Goal: Information Seeking & Learning: Learn about a topic

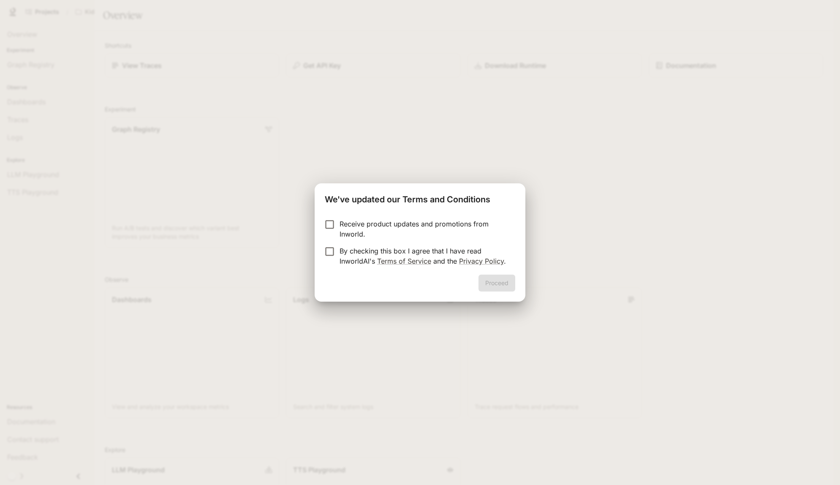
click at [416, 224] on p "Receive product updates and promotions from Inworld." at bounding box center [423, 229] width 169 height 20
click at [413, 256] on p "By checking this box I agree that I have read InworldAI's Terms of Service and …" at bounding box center [423, 256] width 169 height 20
click at [487, 282] on button "Proceed" at bounding box center [496, 282] width 37 height 17
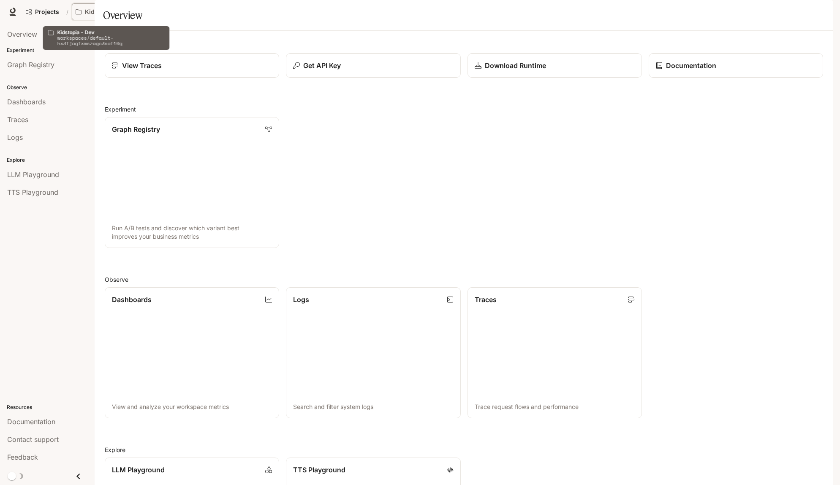
click at [101, 11] on p "Kidstopia - Dev" at bounding box center [107, 11] width 45 height 7
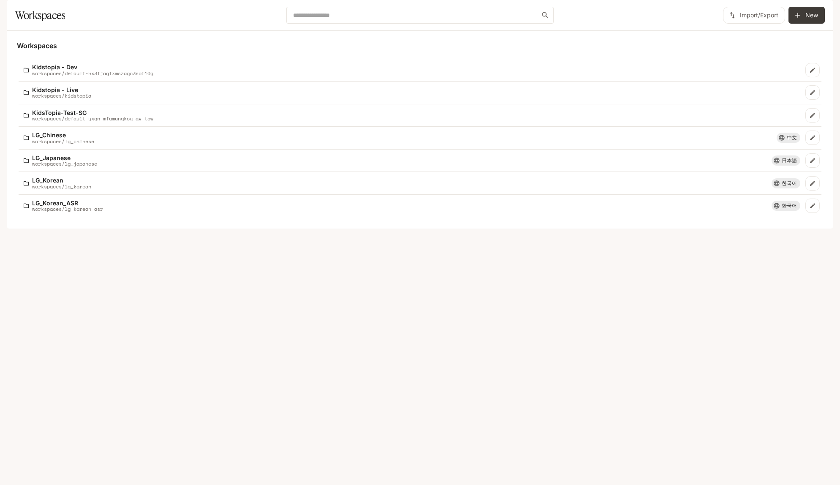
click at [16, 12] on icon at bounding box center [16, 11] width 5 height 6
click at [558, 228] on div "Workspaces Kidstopia - Dev workspaces/default-hx3fjagfxmszagc3sot10g Kidstopia …" at bounding box center [420, 130] width 826 height 198
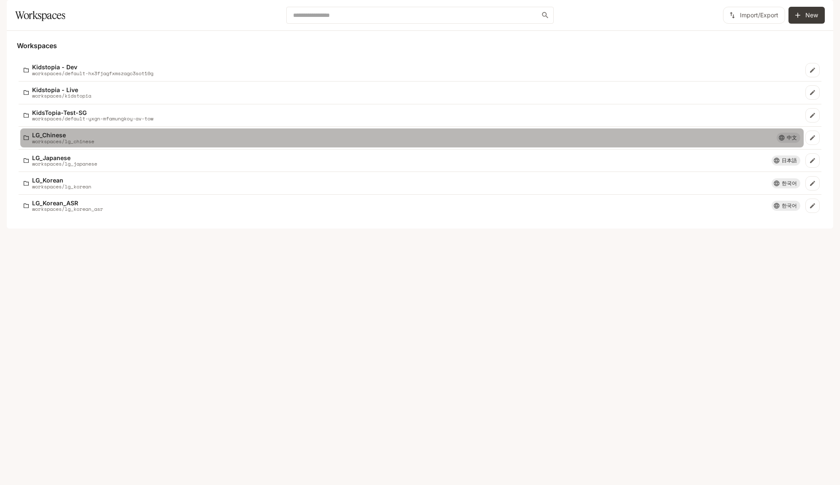
click at [43, 138] on p "LG_Chinese" at bounding box center [63, 135] width 62 height 6
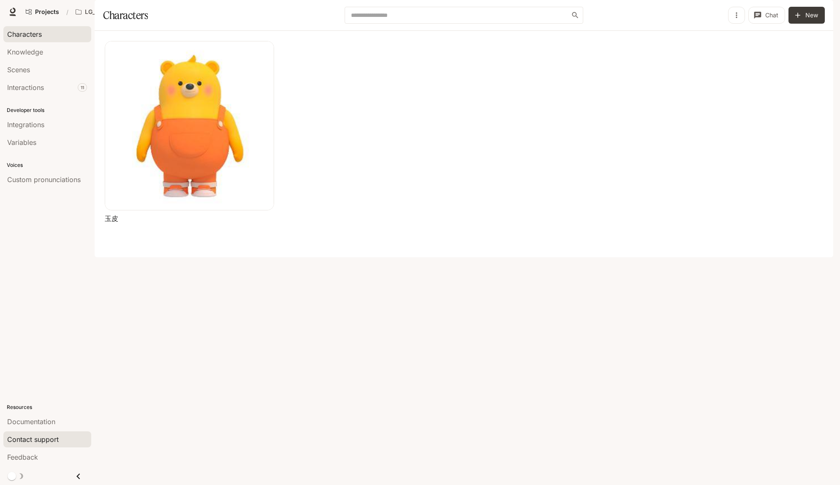
click at [48, 442] on span "Contact support" at bounding box center [32, 439] width 51 height 10
click at [28, 425] on span "Documentation" at bounding box center [31, 421] width 48 height 10
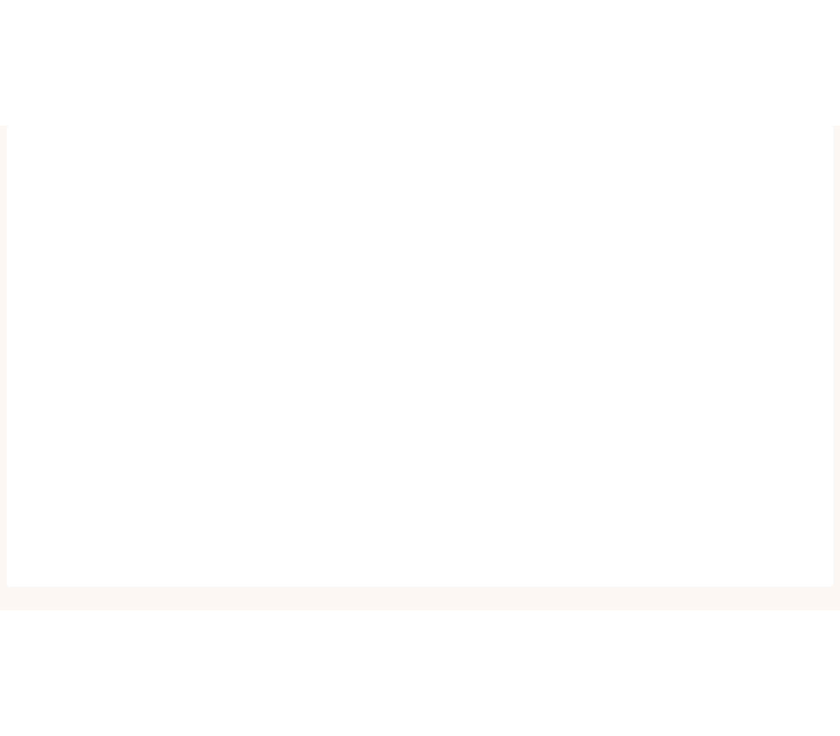
scroll to position [7, 0]
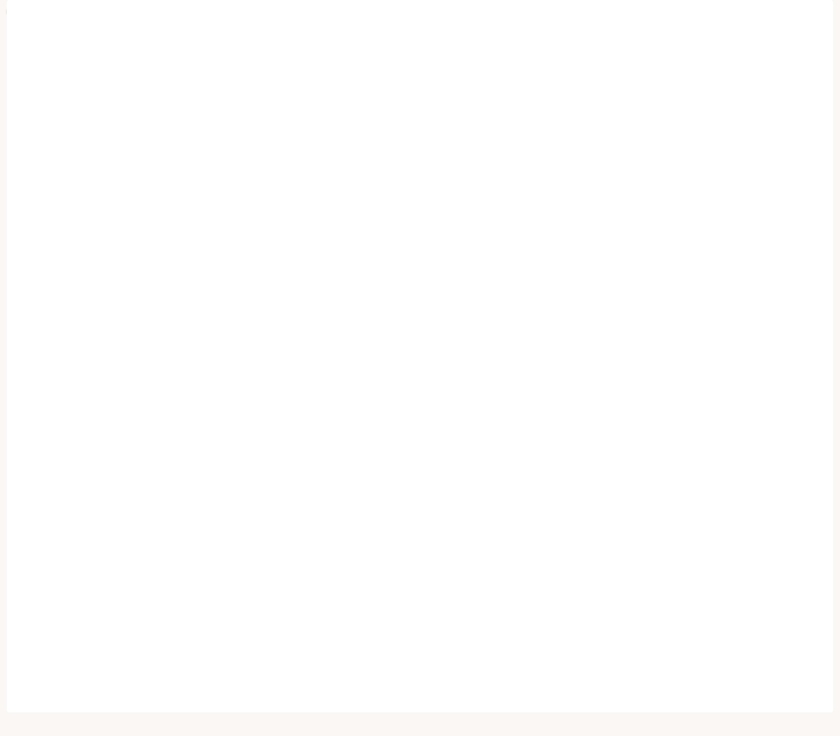
click at [13, 11] on icon at bounding box center [12, 12] width 8 height 8
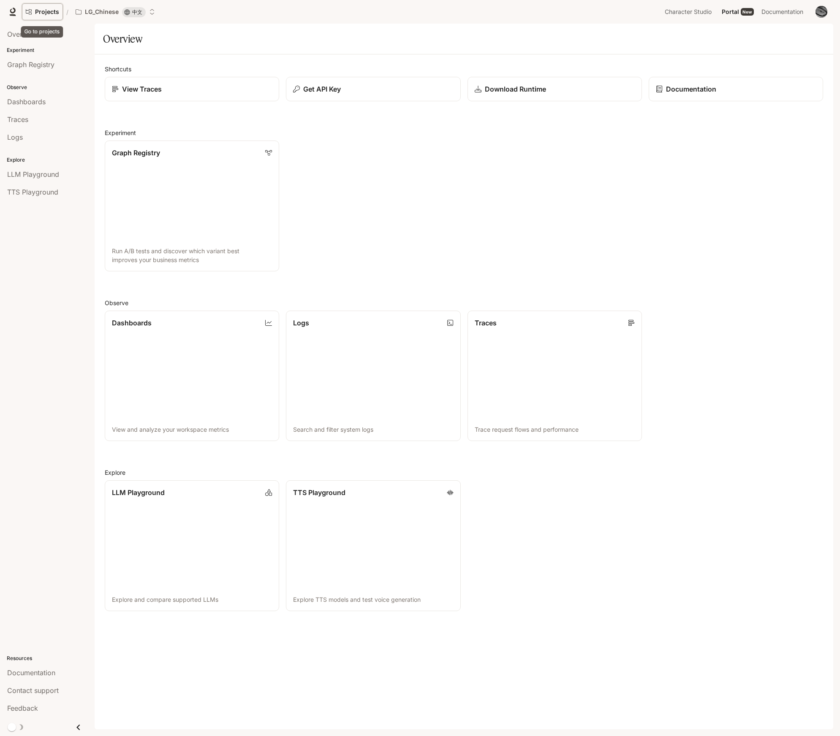
click at [49, 13] on span "Projects" at bounding box center [47, 11] width 24 height 7
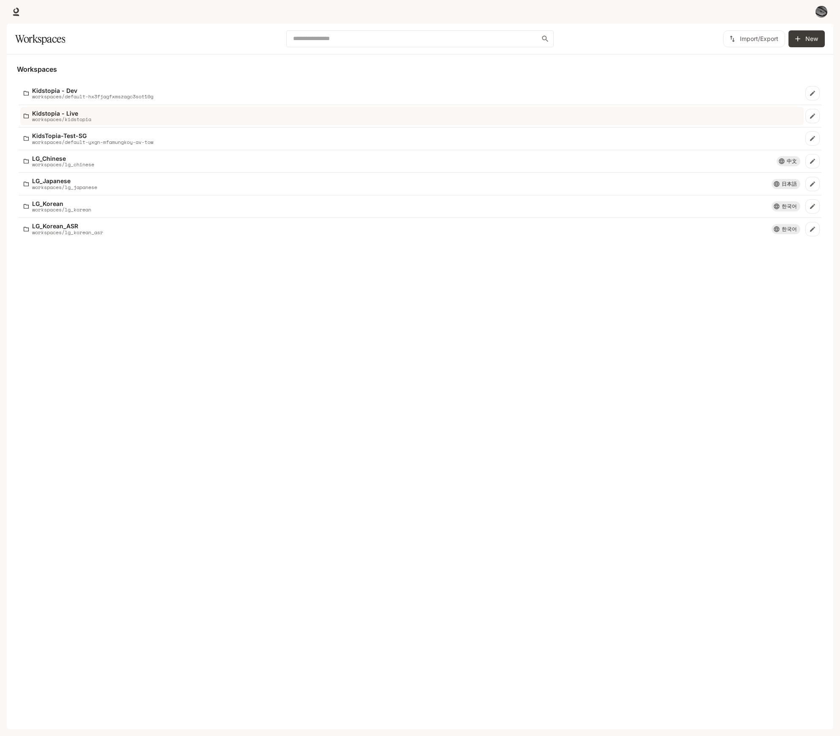
click at [54, 118] on p "workspaces/kidstopia" at bounding box center [61, 118] width 59 height 5
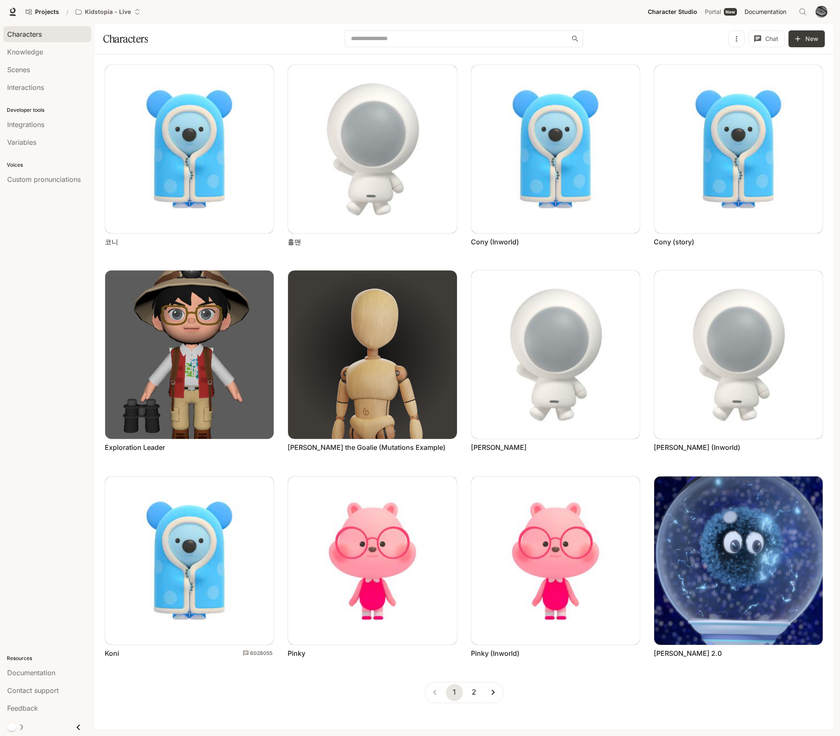
click at [773, 13] on span "Documentation" at bounding box center [765, 12] width 42 height 11
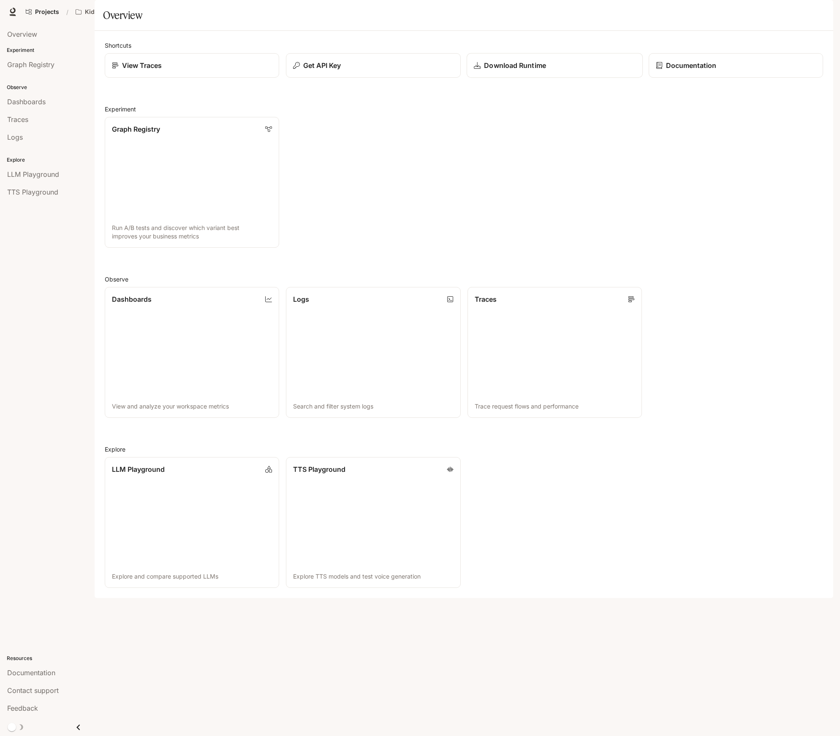
click at [565, 70] on div "Download Runtime" at bounding box center [555, 65] width 162 height 10
